Goal: Task Accomplishment & Management: Use online tool/utility

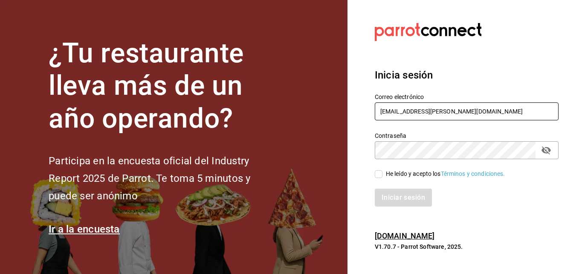
click at [477, 111] on input "[EMAIL_ADDRESS][PERSON_NAME][DOMAIN_NAME]" at bounding box center [467, 111] width 184 height 18
type input "[PERSON_NAME][EMAIL_ADDRESS][PERSON_NAME][DOMAIN_NAME]"
click at [378, 171] on input "He leído y acepto los Términos y condiciones." at bounding box center [379, 174] width 8 height 8
checkbox input "true"
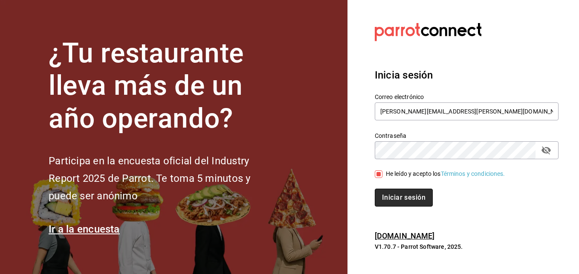
click at [386, 199] on button "Iniciar sesión" at bounding box center [404, 198] width 58 height 18
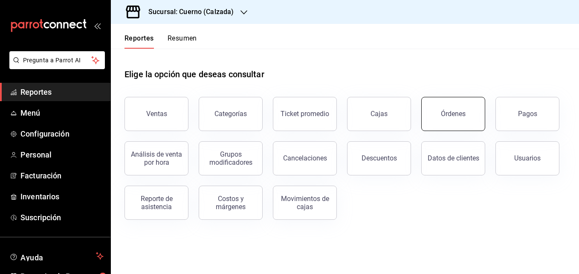
click at [435, 128] on button "Órdenes" at bounding box center [453, 114] width 64 height 34
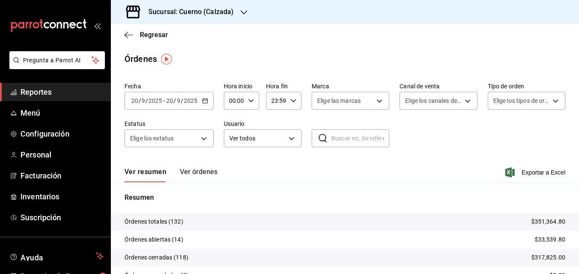
click at [245, 103] on div "00:00 Hora inicio" at bounding box center [241, 101] width 35 height 18
click at [233, 120] on span "00" at bounding box center [232, 122] width 4 height 7
click at [231, 138] on span "05" at bounding box center [232, 139] width 4 height 7
type input "05:00"
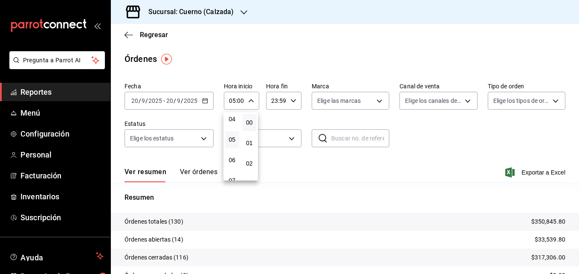
click at [393, 116] on div at bounding box center [289, 137] width 579 height 274
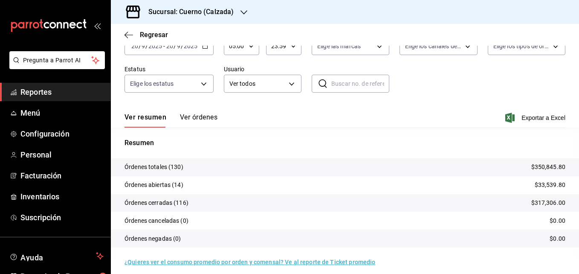
scroll to position [61, 0]
